Goal: Information Seeking & Learning: Check status

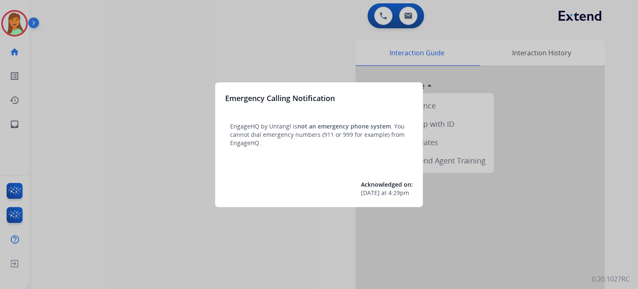
click at [48, 222] on div at bounding box center [319, 144] width 638 height 289
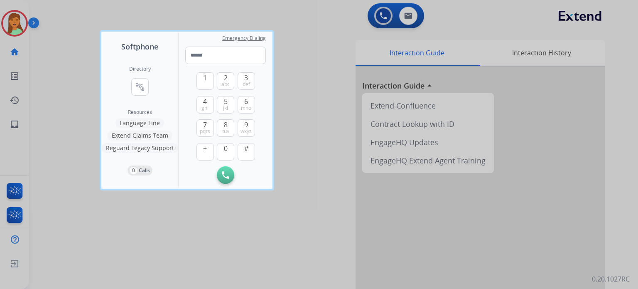
drag, startPoint x: 48, startPoint y: 247, endPoint x: 100, endPoint y: 251, distance: 52.5
click at [101, 222] on div at bounding box center [319, 144] width 638 height 289
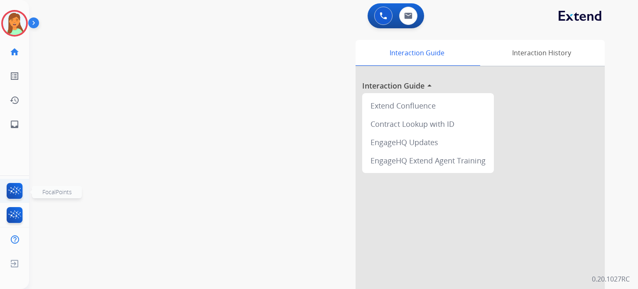
click at [15, 192] on img at bounding box center [15, 192] width 20 height 19
click at [17, 21] on img at bounding box center [14, 23] width 23 height 23
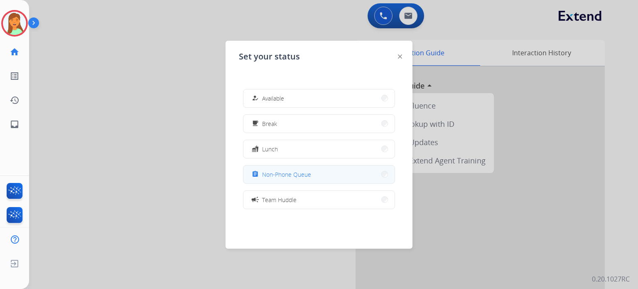
click at [271, 174] on span "Non-Phone Queue" at bounding box center [286, 174] width 49 height 9
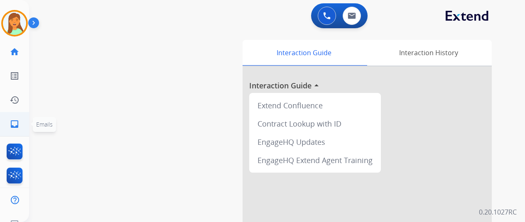
click at [16, 123] on mat-icon "inbox" at bounding box center [15, 124] width 10 height 10
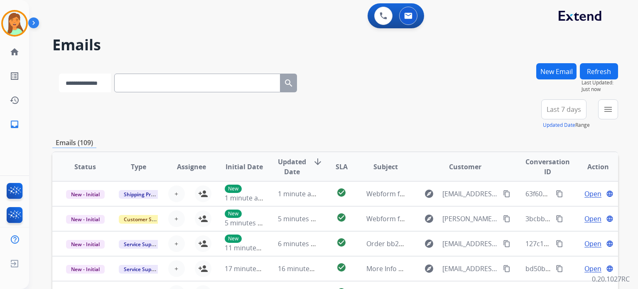
click at [111, 79] on select "**********" at bounding box center [85, 82] width 52 height 19
select select "**********"
click at [59, 73] on select "**********" at bounding box center [85, 82] width 52 height 19
click at [174, 81] on input "text" at bounding box center [198, 82] width 166 height 19
paste input "**********"
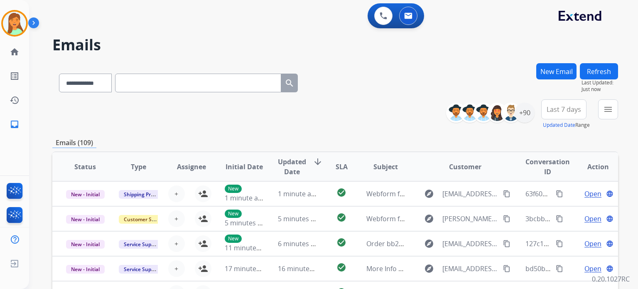
type input "**********"
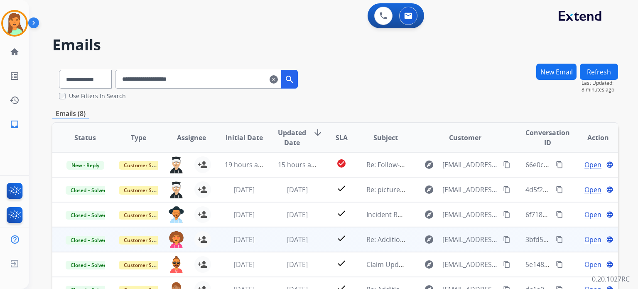
scroll to position [154, 0]
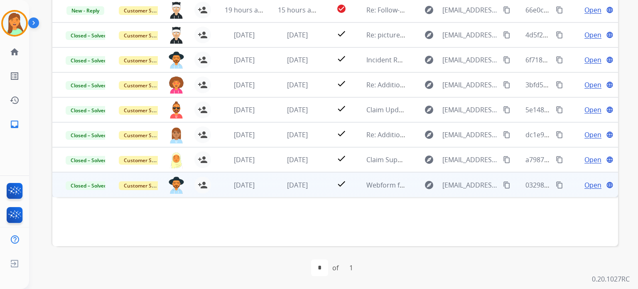
click at [524, 182] on span "Open" at bounding box center [592, 185] width 17 height 10
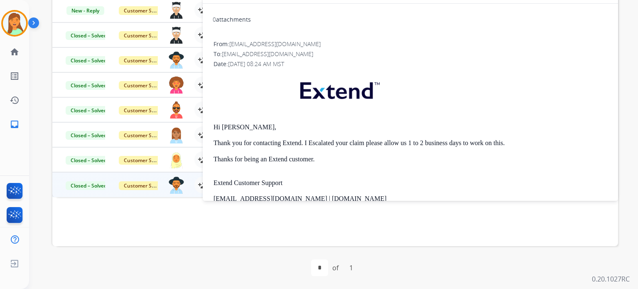
scroll to position [44, 0]
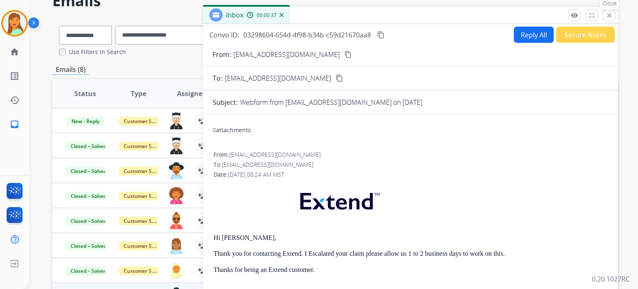
click at [524, 16] on button "close Close" at bounding box center [609, 15] width 12 height 12
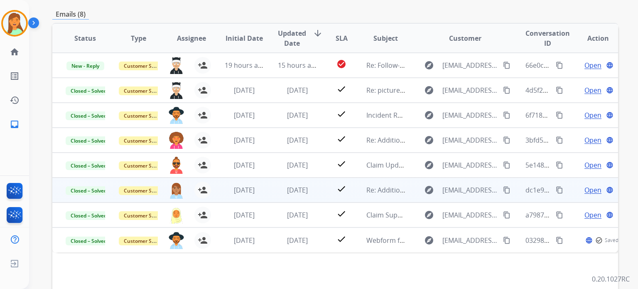
scroll to position [154, 0]
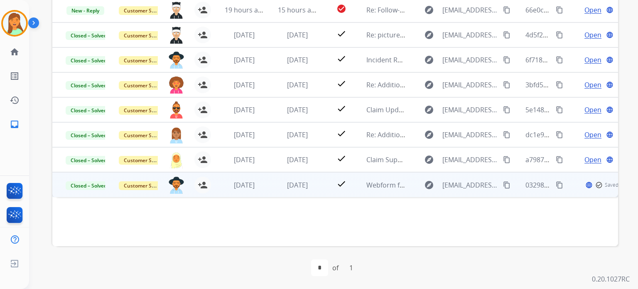
click at [524, 187] on button "content_copy" at bounding box center [559, 185] width 10 height 10
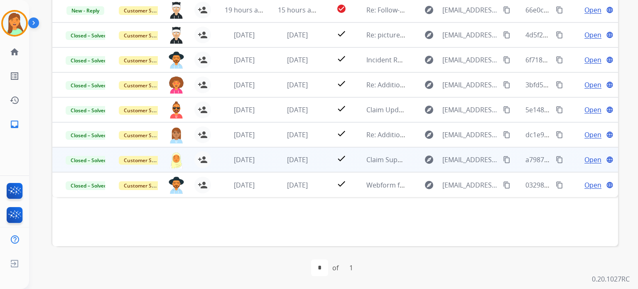
click at [524, 160] on mat-icon "content_copy" at bounding box center [558, 159] width 7 height 7
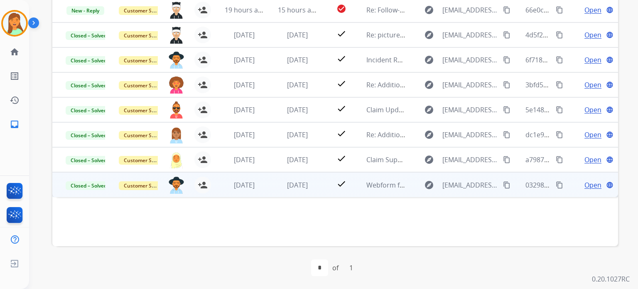
click at [524, 187] on span "Open" at bounding box center [592, 185] width 17 height 10
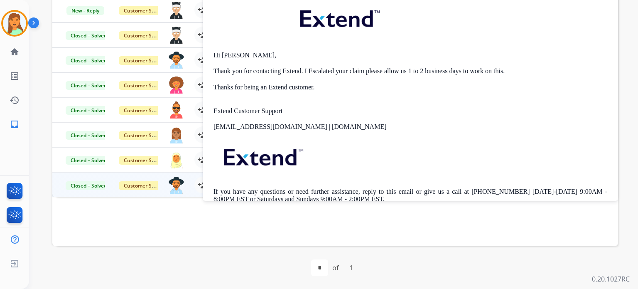
scroll to position [44, 0]
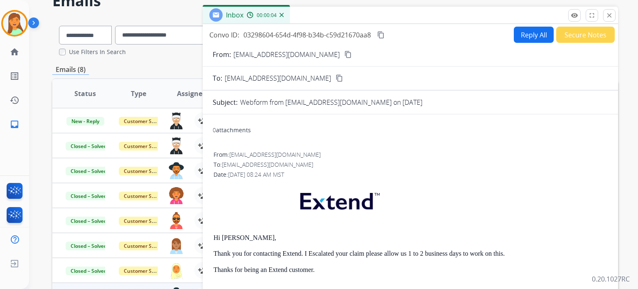
click at [524, 18] on mat-icon "close" at bounding box center [608, 15] width 7 height 7
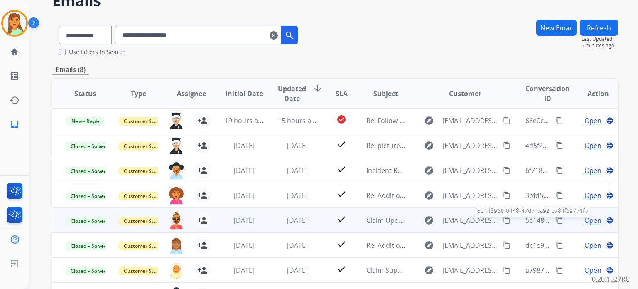
scroll to position [99, 0]
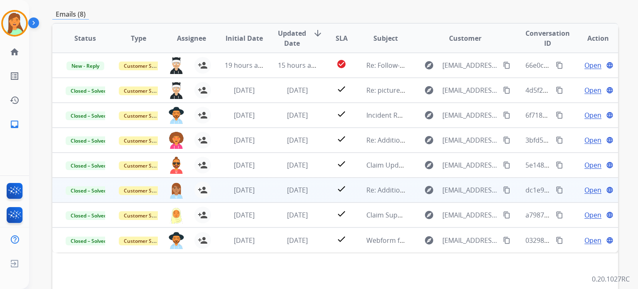
click at [524, 187] on mat-icon "content_copy" at bounding box center [558, 189] width 7 height 7
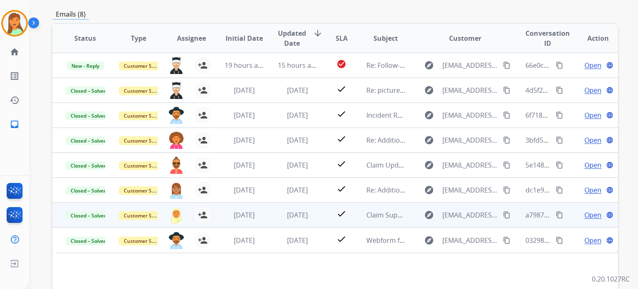
click at [524, 215] on span "Open" at bounding box center [592, 215] width 17 height 10
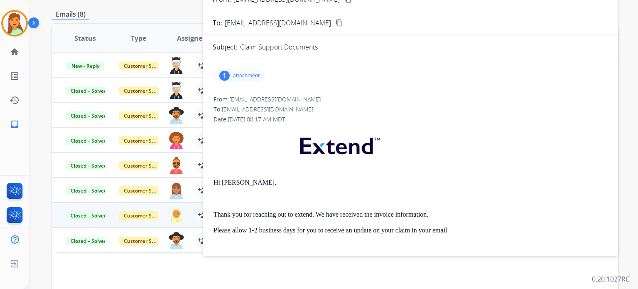
scroll to position [0, 0]
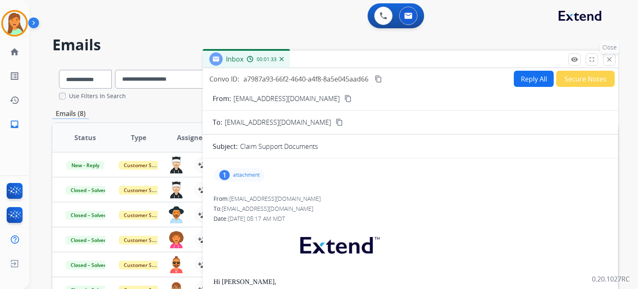
click at [524, 54] on button "close Close" at bounding box center [609, 59] width 12 height 12
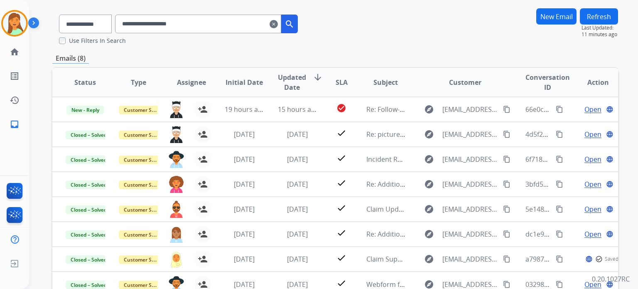
scroll to position [154, 0]
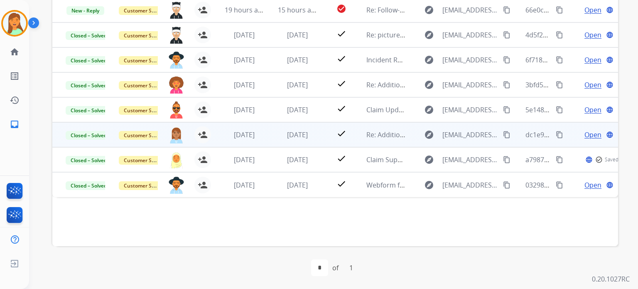
click at [524, 134] on span "Open" at bounding box center [592, 135] width 17 height 10
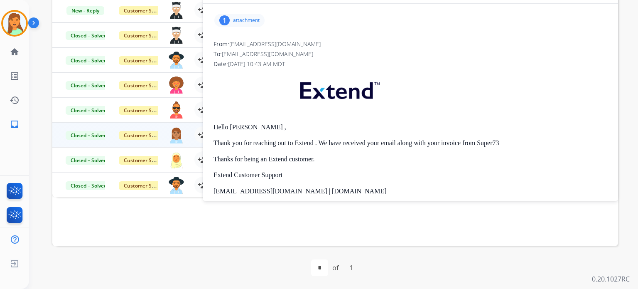
scroll to position [0, 0]
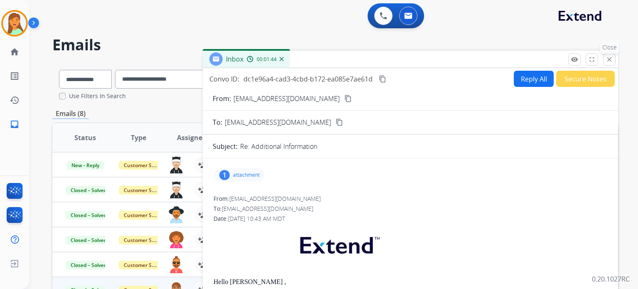
click at [524, 59] on mat-icon "close" at bounding box center [608, 59] width 7 height 7
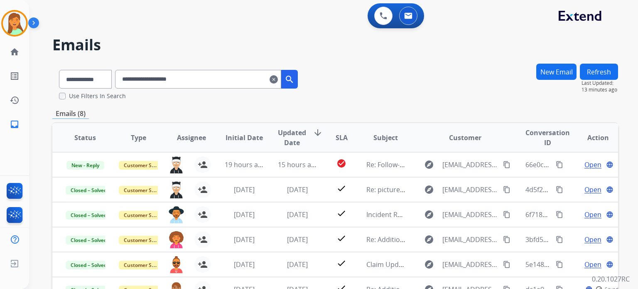
scroll to position [55, 0]
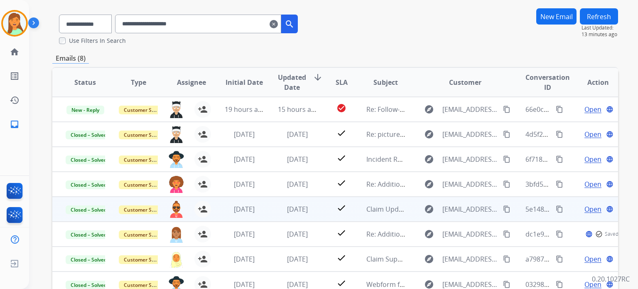
click at [524, 210] on mat-icon "content_copy" at bounding box center [558, 208] width 7 height 7
click at [524, 210] on span "Open" at bounding box center [592, 209] width 17 height 10
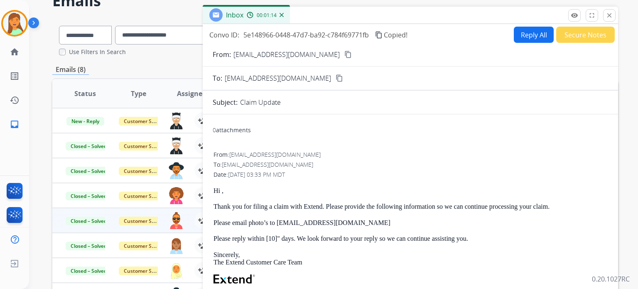
scroll to position [0, 0]
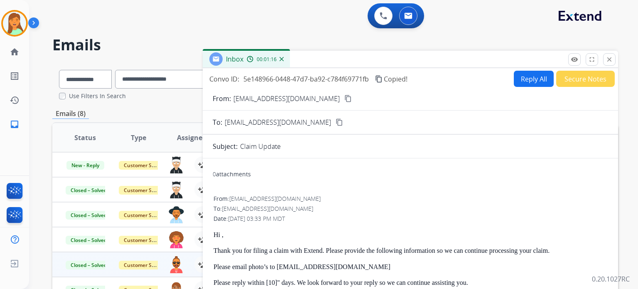
click at [524, 59] on mat-icon "close" at bounding box center [608, 59] width 7 height 7
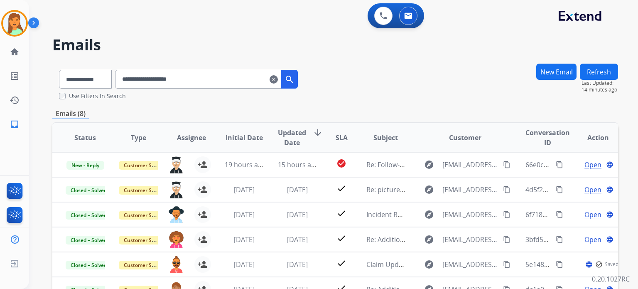
scroll to position [55, 0]
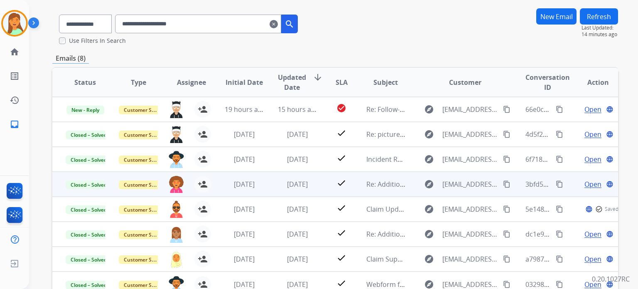
click at [524, 183] on mat-icon "content_copy" at bounding box center [558, 183] width 7 height 7
click at [524, 181] on span "Open" at bounding box center [592, 184] width 17 height 10
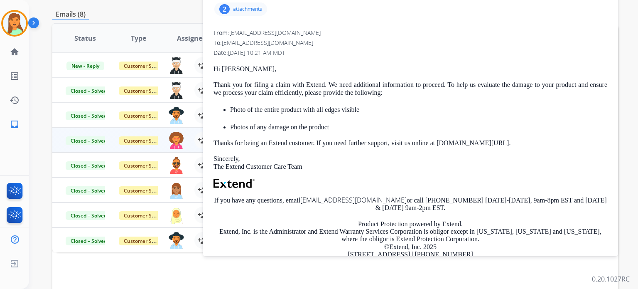
scroll to position [0, 0]
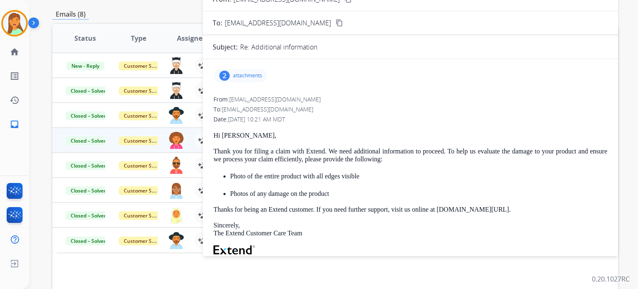
click at [242, 77] on p "attachments" at bounding box center [247, 75] width 29 height 7
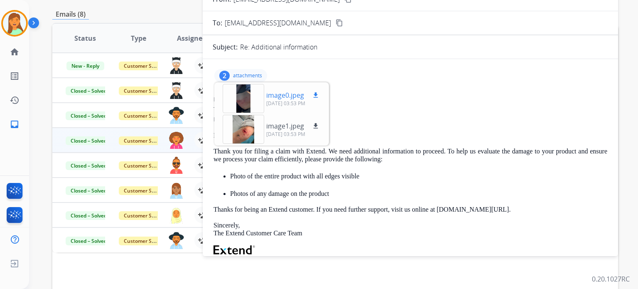
click at [254, 94] on div at bounding box center [244, 98] width 42 height 29
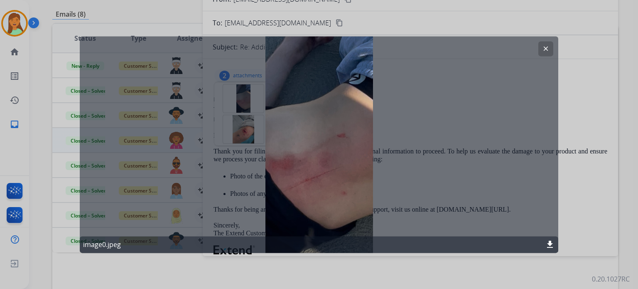
click at [524, 48] on mat-icon "clear" at bounding box center [545, 48] width 7 height 7
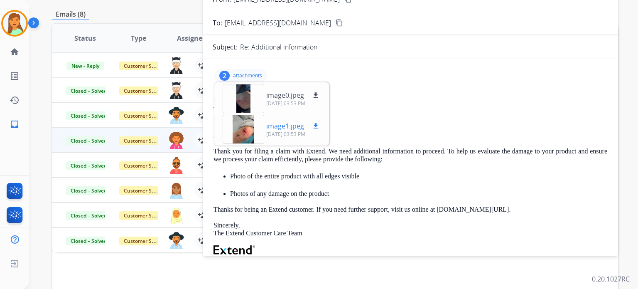
click at [242, 129] on div at bounding box center [244, 129] width 42 height 29
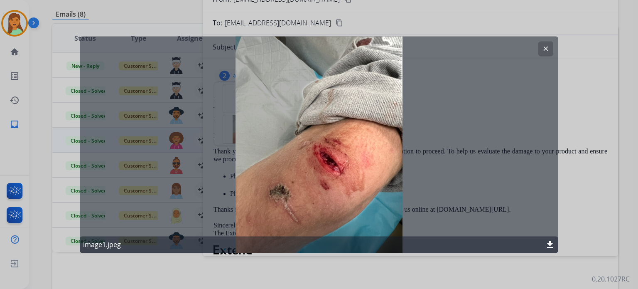
drag, startPoint x: 543, startPoint y: 46, endPoint x: 531, endPoint y: 61, distance: 18.9
click at [524, 46] on mat-icon "clear" at bounding box center [545, 48] width 7 height 7
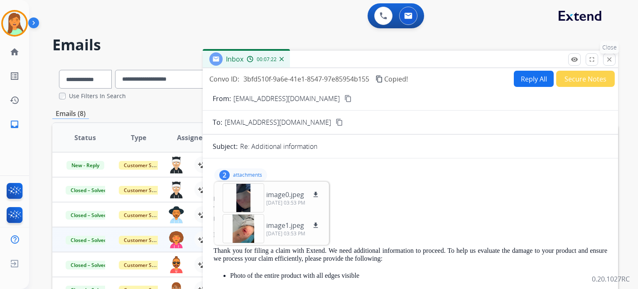
click at [524, 59] on mat-icon "close" at bounding box center [608, 59] width 7 height 7
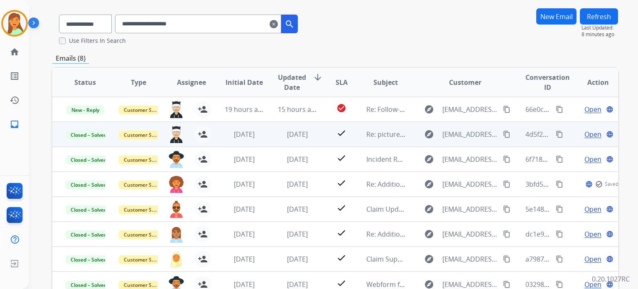
scroll to position [110, 0]
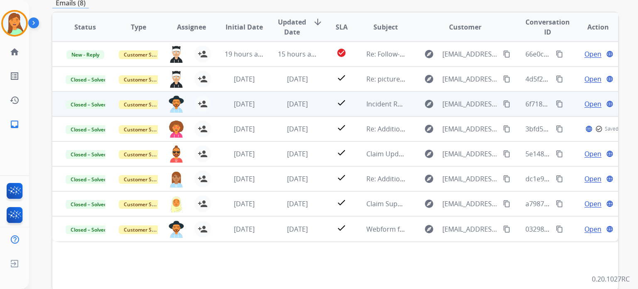
click at [524, 104] on mat-icon "content_copy" at bounding box center [558, 103] width 7 height 7
click at [524, 104] on span "Open" at bounding box center [592, 104] width 17 height 10
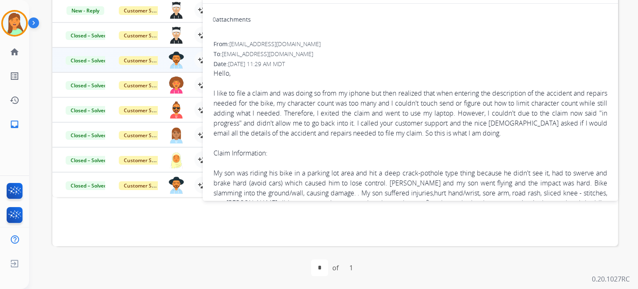
scroll to position [0, 0]
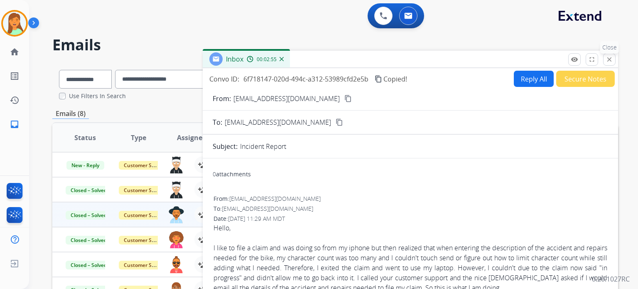
click at [524, 57] on mat-icon "close" at bounding box center [608, 59] width 7 height 7
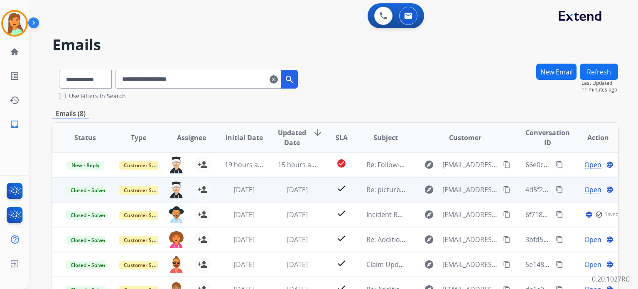
click at [524, 191] on mat-icon "content_copy" at bounding box center [558, 189] width 7 height 7
click at [524, 188] on span "Open" at bounding box center [592, 189] width 17 height 10
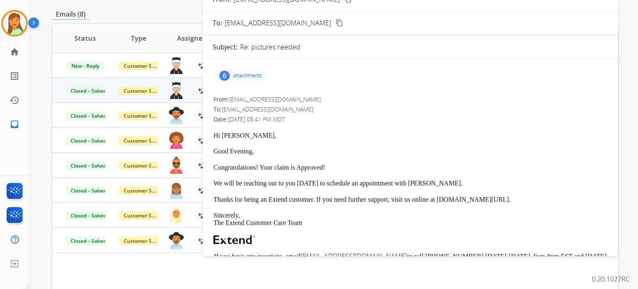
click at [238, 82] on div "6 attachments" at bounding box center [410, 76] width 395 height 20
click at [236, 69] on div "6 attachments" at bounding box center [240, 75] width 53 height 13
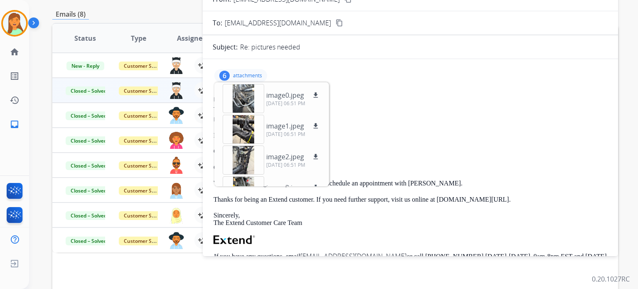
click at [501, 108] on div "To: [EMAIL_ADDRESS][DOMAIN_NAME]" at bounding box center [410, 109] width 394 height 8
click at [265, 74] on div "6 attachments image0.jpeg download [DATE] 06:51 PM image1.jpeg download [DATE] …" at bounding box center [240, 75] width 53 height 13
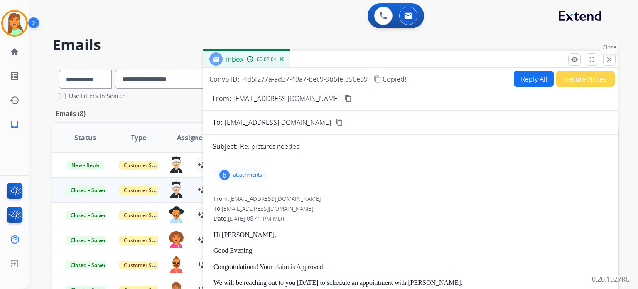
click at [524, 61] on mat-icon "close" at bounding box center [608, 59] width 7 height 7
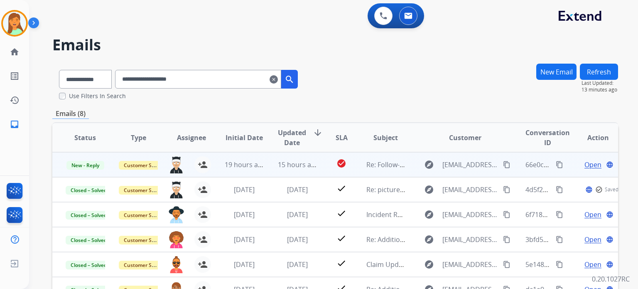
click at [524, 166] on mat-icon "content_copy" at bounding box center [558, 164] width 7 height 7
click at [524, 165] on span "Open" at bounding box center [592, 164] width 17 height 10
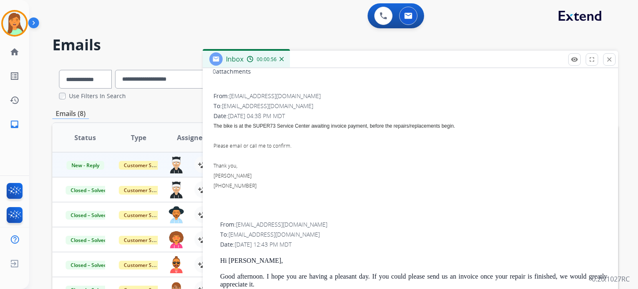
scroll to position [55, 0]
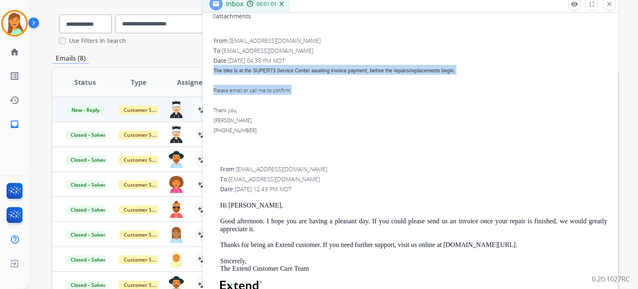
drag, startPoint x: 298, startPoint y: 88, endPoint x: 210, endPoint y: 68, distance: 89.8
click at [210, 68] on div "0 attachments From: [EMAIL_ADDRESS][DOMAIN_NAME] To: [EMAIL_ADDRESS][DOMAIN_NAM…" at bounding box center [410, 206] width 415 height 398
copy span "The bike is at the SUPER73 Service Center awaiting invoice payment, before the …"
click at [307, 142] on div at bounding box center [410, 140] width 394 height 10
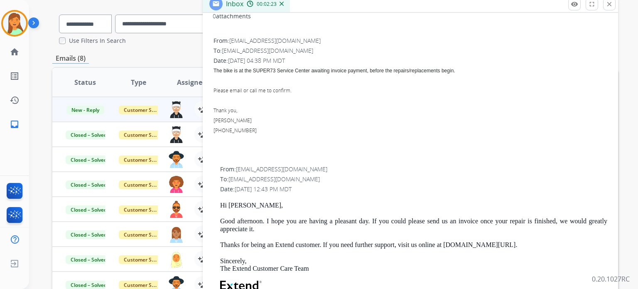
scroll to position [0, 0]
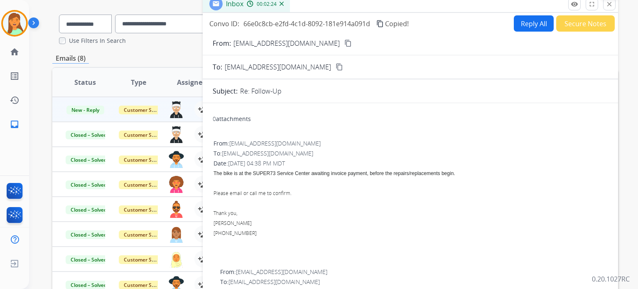
drag, startPoint x: 612, startPoint y: 6, endPoint x: 596, endPoint y: 25, distance: 25.0
click at [524, 6] on mat-icon "close" at bounding box center [608, 3] width 7 height 7
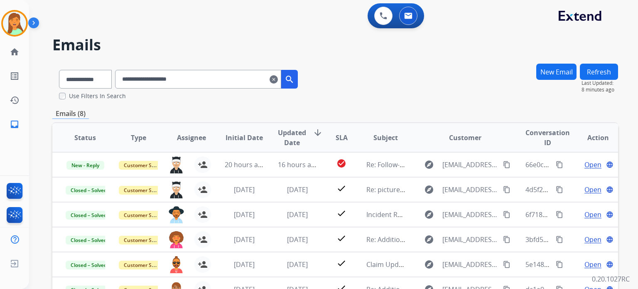
click at [278, 81] on mat-icon "clear" at bounding box center [273, 79] width 8 height 10
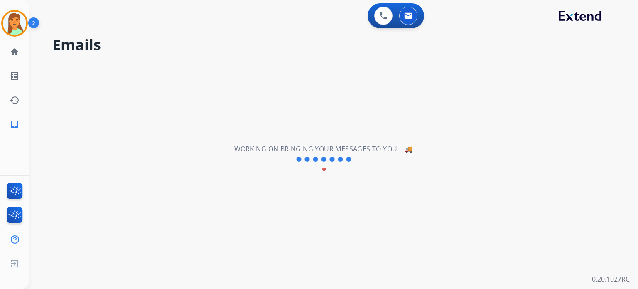
select select "**********"
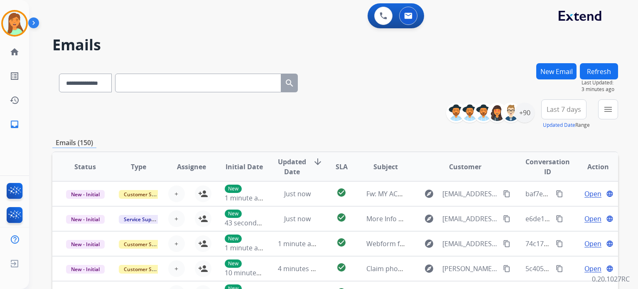
click at [524, 113] on button "Last 7 days" at bounding box center [563, 109] width 45 height 20
click at [524, 143] on div "Custom" at bounding box center [561, 139] width 46 height 12
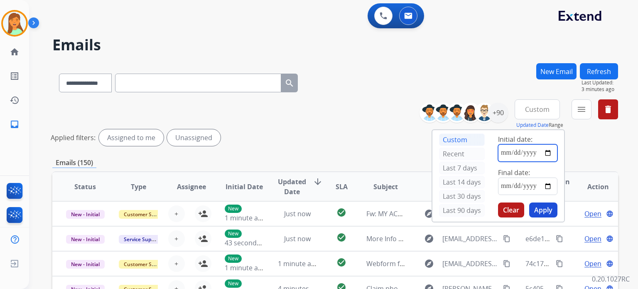
click at [524, 152] on input "date" at bounding box center [527, 152] width 59 height 17
type input "**********"
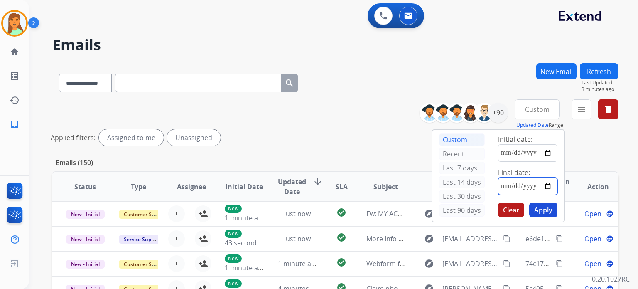
click at [524, 184] on input "date" at bounding box center [527, 185] width 59 height 17
type input "**********"
click at [524, 209] on button "Apply" at bounding box center [543, 209] width 28 height 15
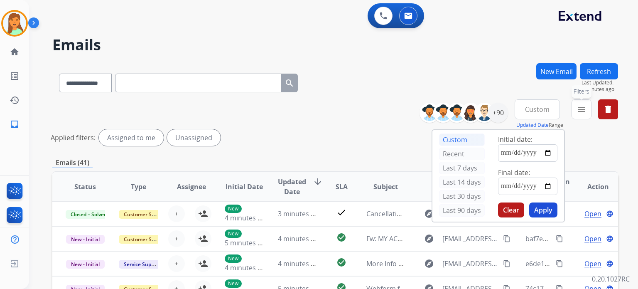
click at [524, 116] on button "menu Filters" at bounding box center [581, 109] width 20 height 20
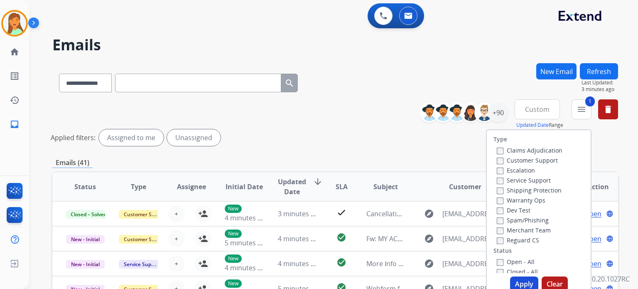
click at [518, 222] on button "Apply" at bounding box center [524, 283] width 28 height 15
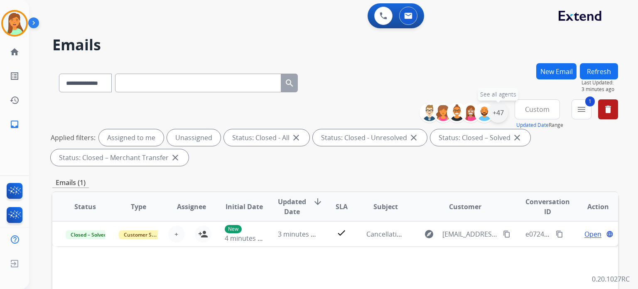
click at [497, 112] on div "+47" at bounding box center [498, 113] width 20 height 20
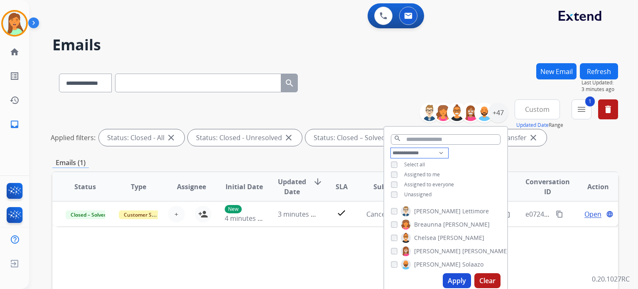
click at [409, 152] on select "**********" at bounding box center [419, 153] width 57 height 10
select select "**********"
click at [391, 148] on select "**********" at bounding box center [419, 153] width 57 height 10
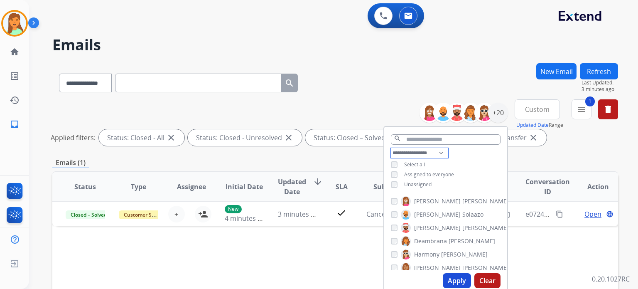
scroll to position [55, 0]
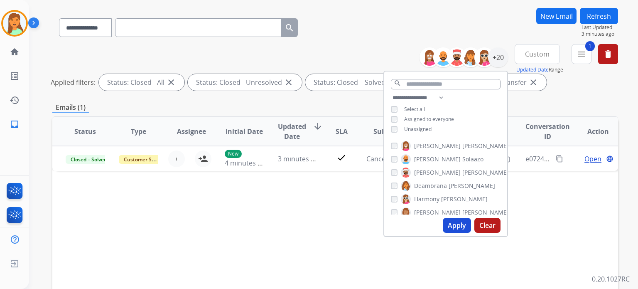
click at [462, 174] on span "[PERSON_NAME]" at bounding box center [485, 172] width 46 height 8
click at [450, 222] on button "Apply" at bounding box center [457, 225] width 28 height 15
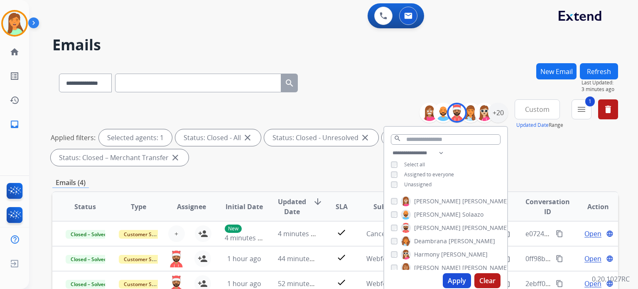
click at [404, 81] on div "**********" at bounding box center [334, 81] width 565 height 36
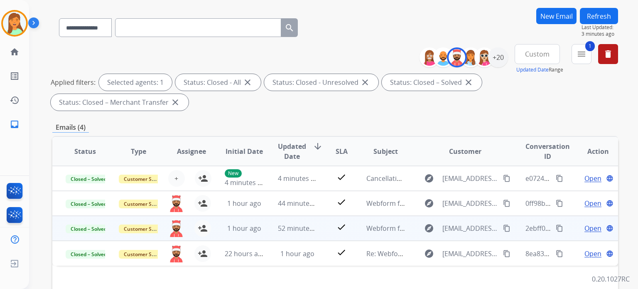
scroll to position [166, 0]
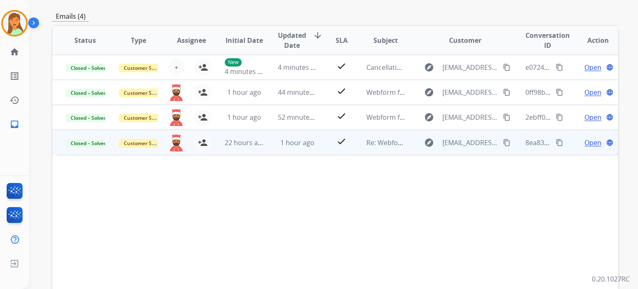
click at [524, 139] on span "Open" at bounding box center [592, 142] width 17 height 10
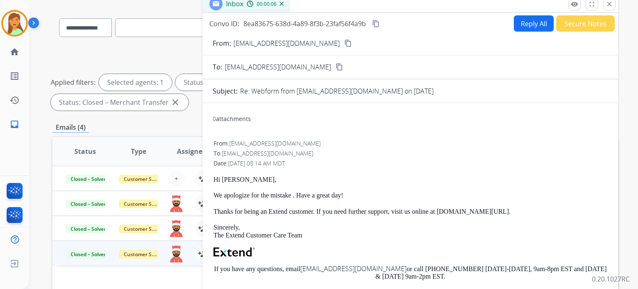
scroll to position [0, 0]
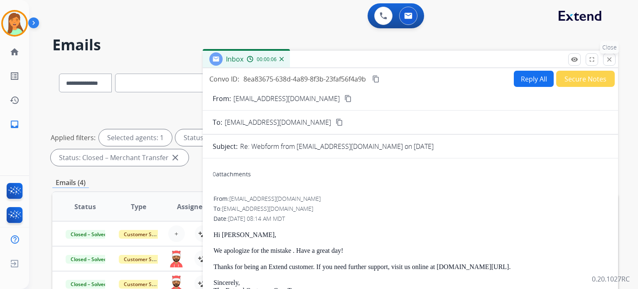
click at [524, 54] on button "close Close" at bounding box center [609, 59] width 12 height 12
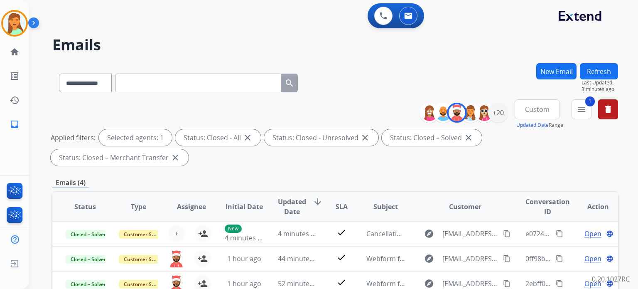
scroll to position [110, 0]
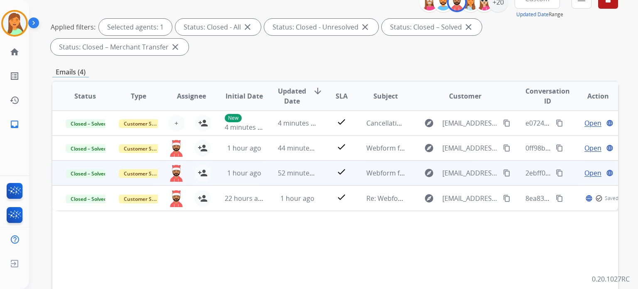
click at [445, 172] on span "[EMAIL_ADDRESS][DOMAIN_NAME]" at bounding box center [470, 173] width 56 height 10
type input "**********"
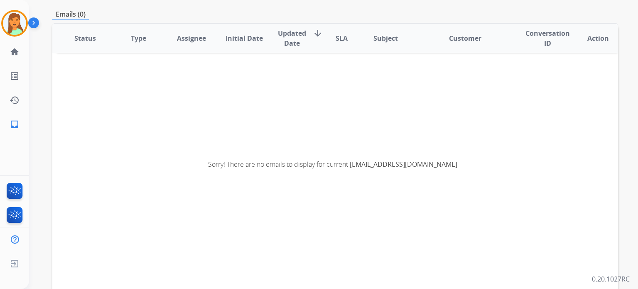
scroll to position [0, 0]
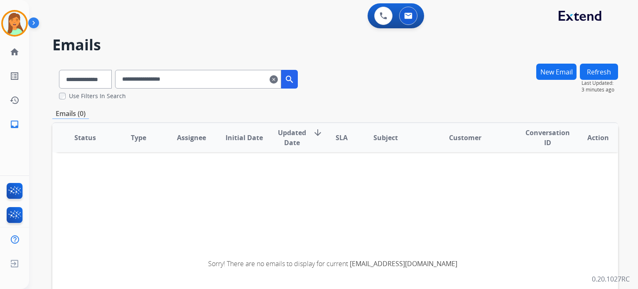
click at [278, 79] on mat-icon "clear" at bounding box center [273, 79] width 8 height 10
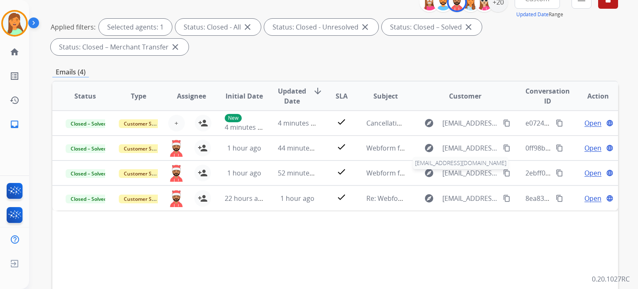
scroll to position [166, 0]
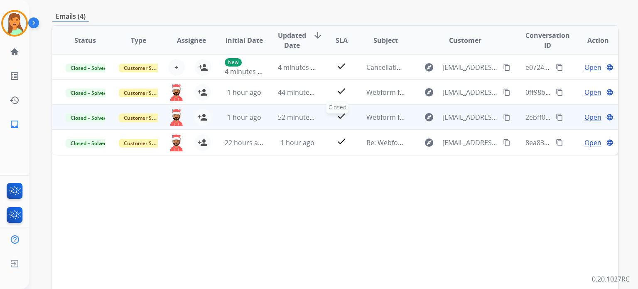
click at [332, 114] on div "check" at bounding box center [341, 117] width 22 height 12
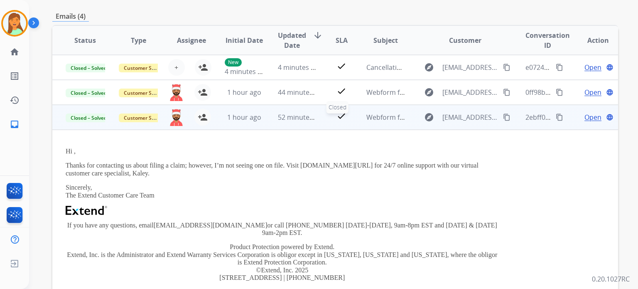
scroll to position [46, 0]
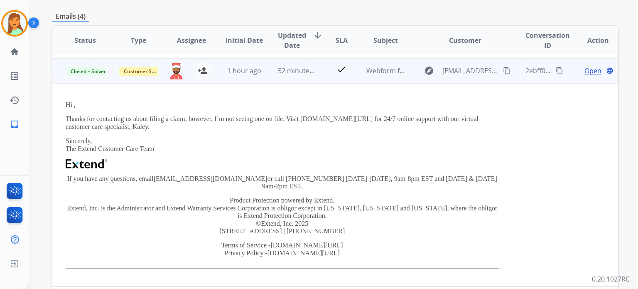
click at [170, 157] on div "Hi , Thanks for contacting us about filing a claim; however, I’m not seeing one…" at bounding box center [282, 184] width 433 height 167
click at [524, 73] on mat-icon "content_copy" at bounding box center [558, 70] width 7 height 7
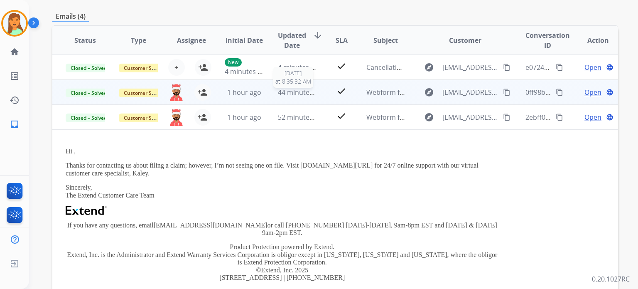
click at [280, 88] on span "44 minutes ago" at bounding box center [302, 92] width 48 height 9
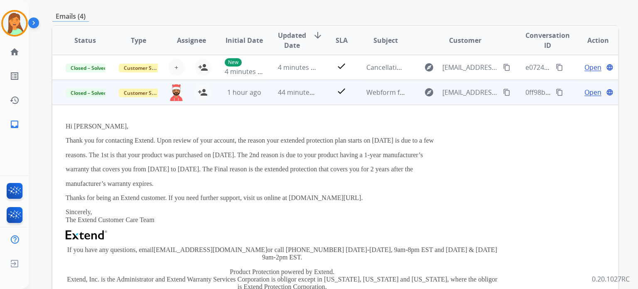
scroll to position [25, 0]
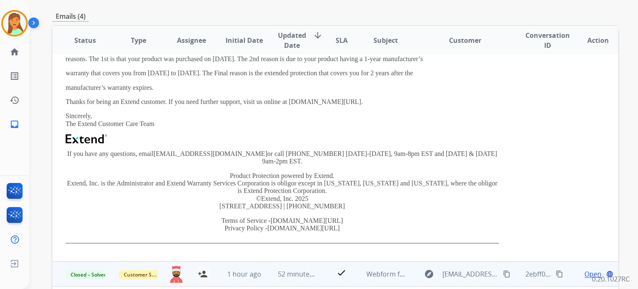
click at [311, 222] on td "52 minutes ago" at bounding box center [290, 273] width 53 height 25
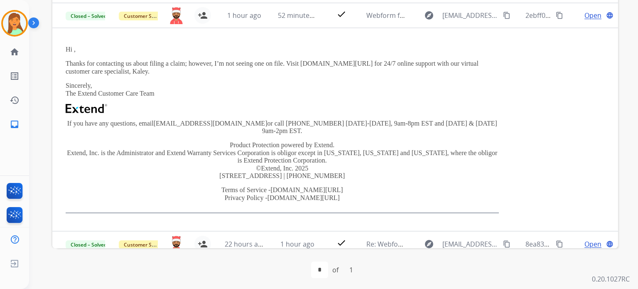
scroll to position [0, 0]
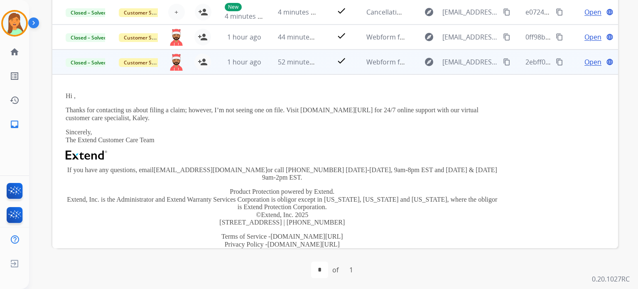
click at [524, 66] on td "Open language" at bounding box center [591, 61] width 53 height 25
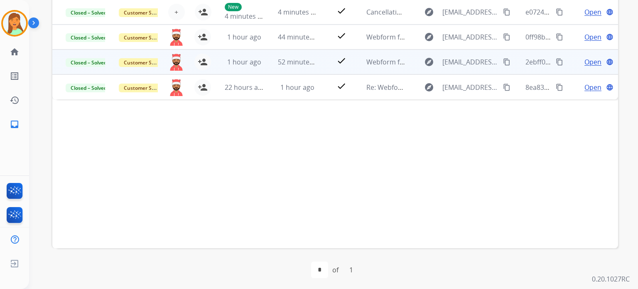
click at [524, 66] on span "Open" at bounding box center [592, 62] width 17 height 10
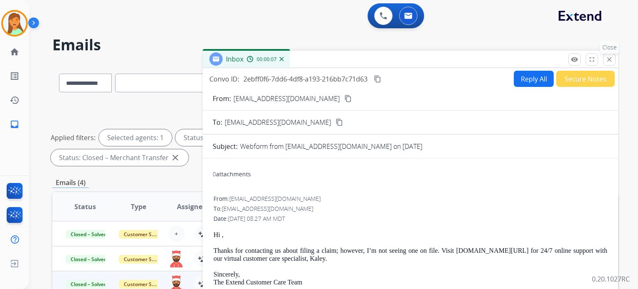
click at [524, 58] on mat-icon "close" at bounding box center [608, 59] width 7 height 7
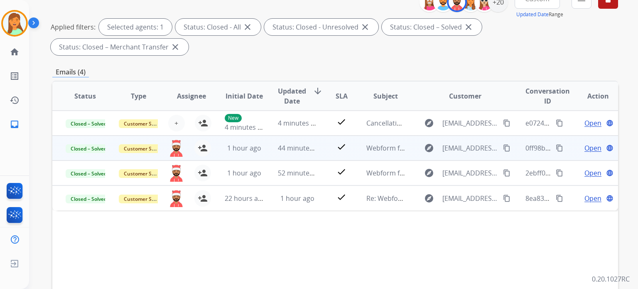
scroll to position [55, 0]
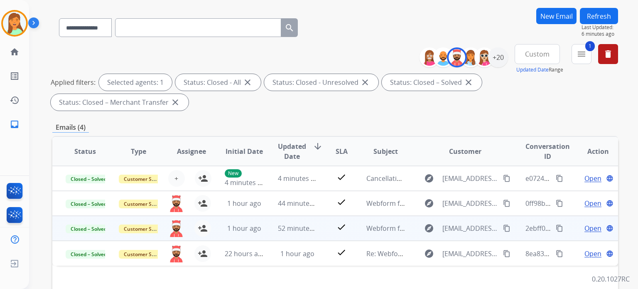
click at [503, 222] on mat-icon "content_copy" at bounding box center [506, 227] width 7 height 7
click at [244, 222] on span "1 hour ago" at bounding box center [244, 227] width 34 height 9
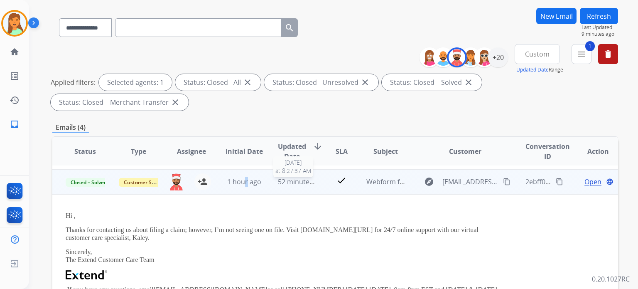
scroll to position [110, 0]
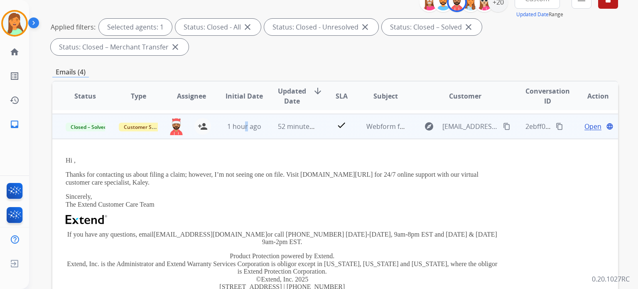
drag, startPoint x: 139, startPoint y: 184, endPoint x: 58, endPoint y: 161, distance: 84.0
click at [58, 161] on td "Hi , Thanks for contacting us about filing a claim; however, I’m not seeing one…" at bounding box center [282, 240] width 460 height 203
copy div "Hi , Thanks for contacting us about filing a claim; however, I’m not seeing one…"
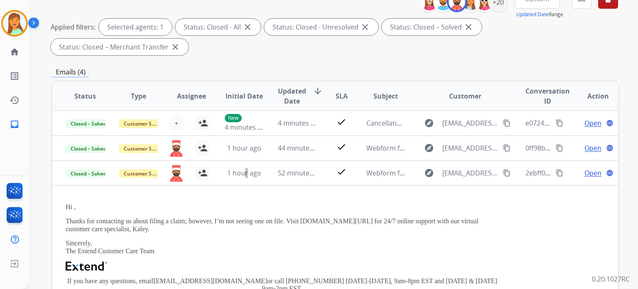
scroll to position [55, 0]
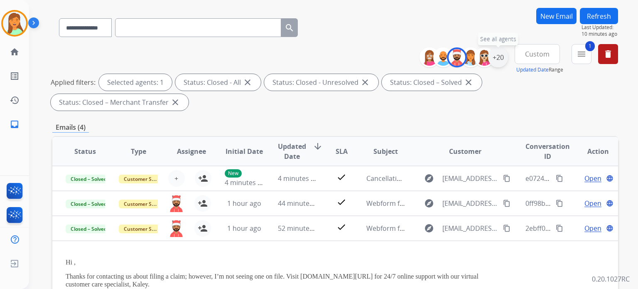
click at [500, 57] on div "+20" at bounding box center [498, 57] width 20 height 20
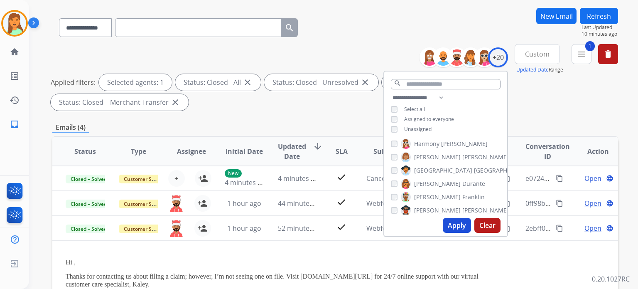
click at [386, 191] on div "[PERSON_NAME] [PERSON_NAME] [PERSON_NAME] Deambrana [PERSON_NAME] [PERSON_NAME]…" at bounding box center [445, 175] width 123 height 77
click at [448, 222] on button "Apply" at bounding box center [457, 225] width 28 height 15
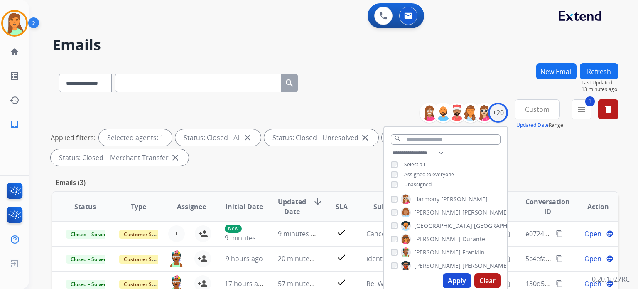
drag, startPoint x: 414, startPoint y: 70, endPoint x: 410, endPoint y: 74, distance: 5.6
click at [414, 70] on div "**********" at bounding box center [334, 81] width 565 height 36
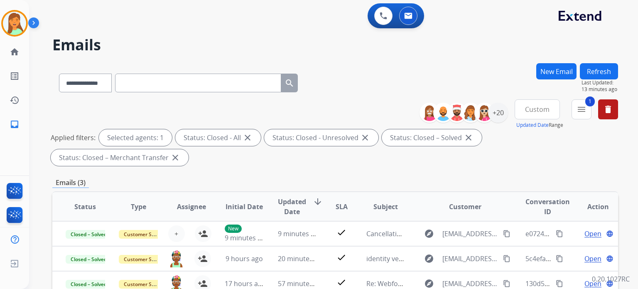
scroll to position [55, 0]
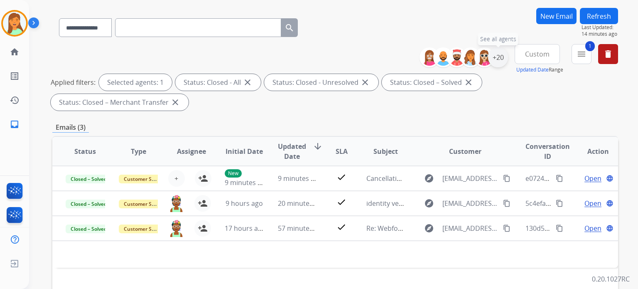
click at [495, 55] on div "+20" at bounding box center [498, 57] width 20 height 20
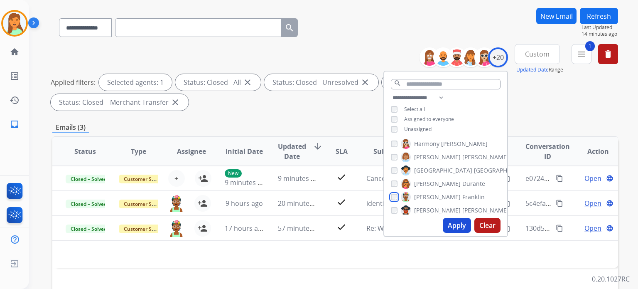
scroll to position [0, 0]
click at [444, 221] on button "Apply" at bounding box center [457, 225] width 28 height 15
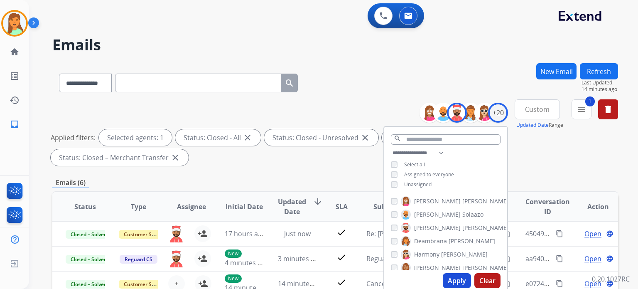
click at [363, 170] on div "**********" at bounding box center [334, 287] width 565 height 449
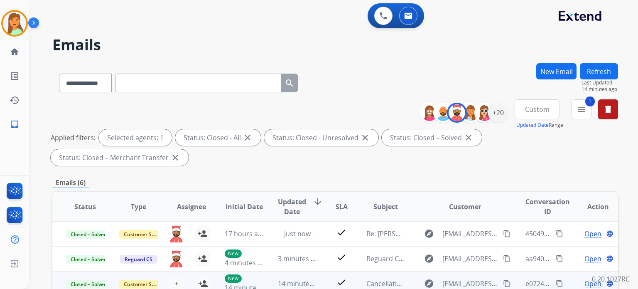
scroll to position [166, 0]
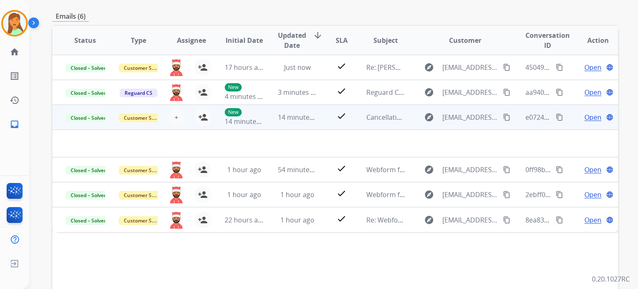
click at [328, 142] on td at bounding box center [282, 143] width 460 height 27
click at [303, 119] on span "14 minutes ago" at bounding box center [302, 117] width 48 height 9
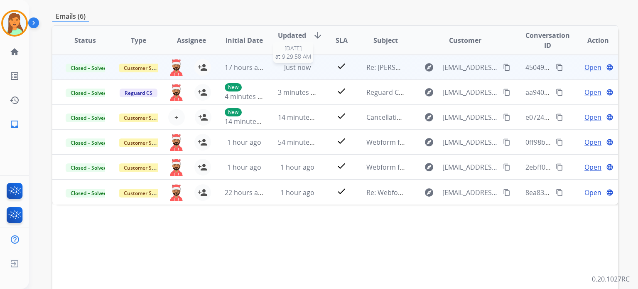
click at [306, 69] on span "Just now" at bounding box center [297, 67] width 27 height 9
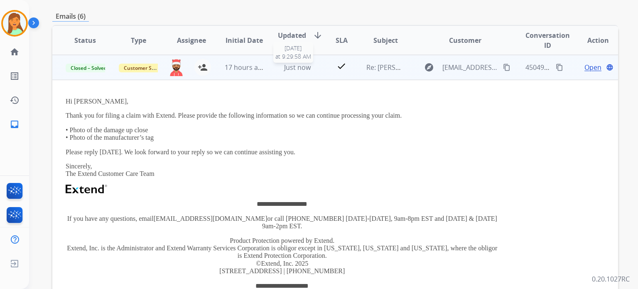
click at [287, 69] on span "Just now" at bounding box center [297, 67] width 27 height 9
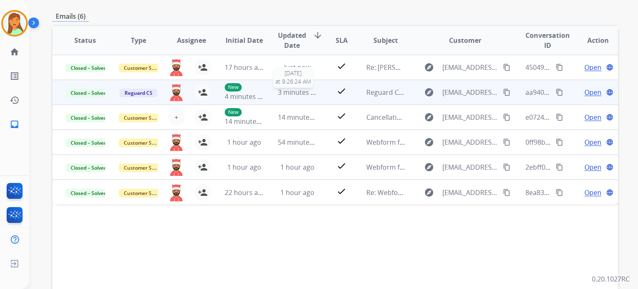
click at [294, 93] on span "3 minutes ago" at bounding box center [300, 92] width 44 height 9
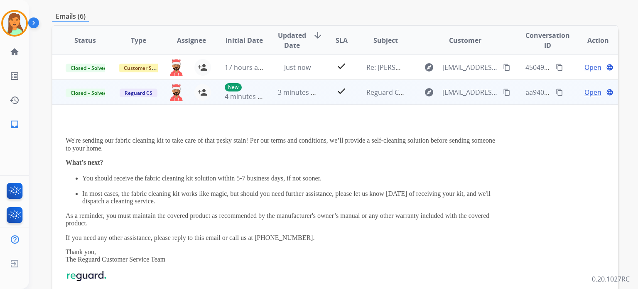
scroll to position [25, 0]
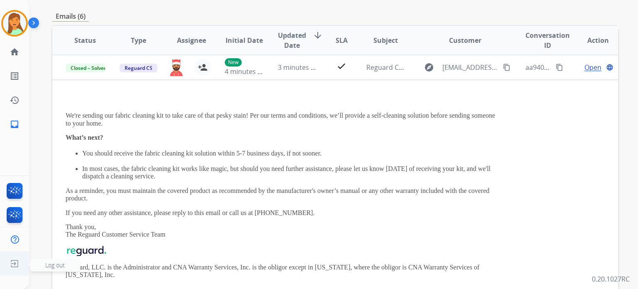
click at [4, 222] on ul "Log out Log out" at bounding box center [14, 263] width 29 height 24
click at [53, 222] on span "Log out" at bounding box center [55, 265] width 20 height 8
